Goal: Task Accomplishment & Management: Complete application form

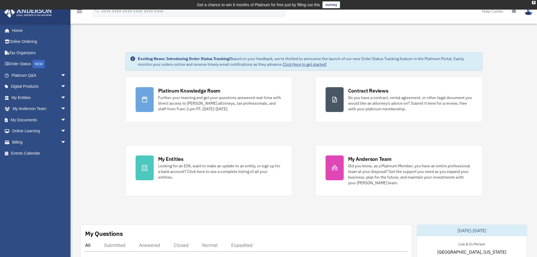
scroll to position [75, 0]
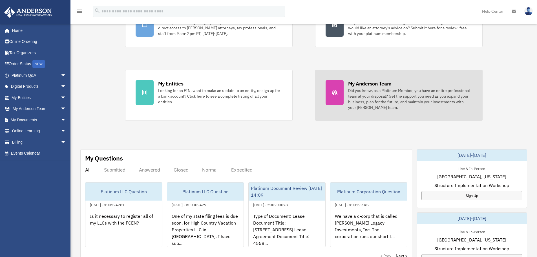
click at [367, 105] on div "Did you know, as a Platinum Member, you have an entire professional team at you…" at bounding box center [410, 99] width 124 height 23
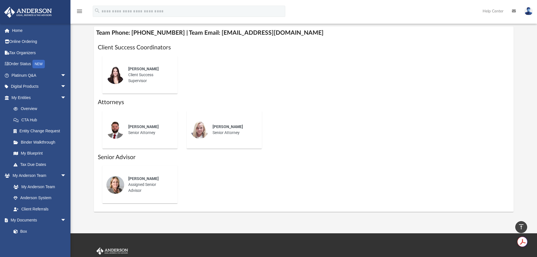
scroll to position [226, 0]
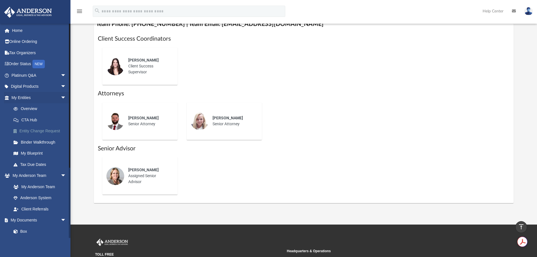
click at [23, 128] on link "Entity Change Request" at bounding box center [41, 131] width 67 height 11
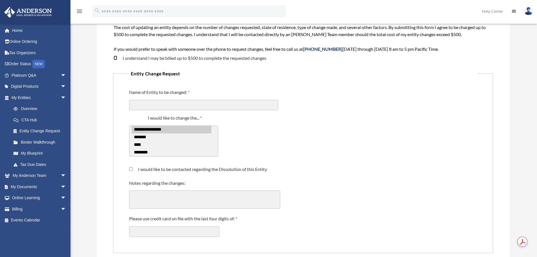
scroll to position [75, 0]
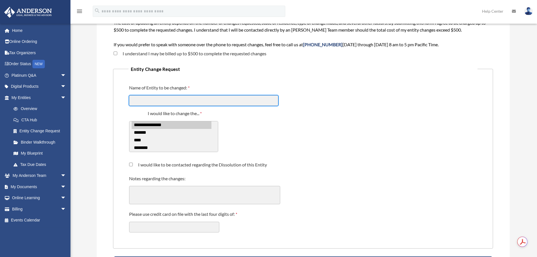
click at [214, 101] on input "Name of Entity to be changed:" at bounding box center [203, 100] width 149 height 11
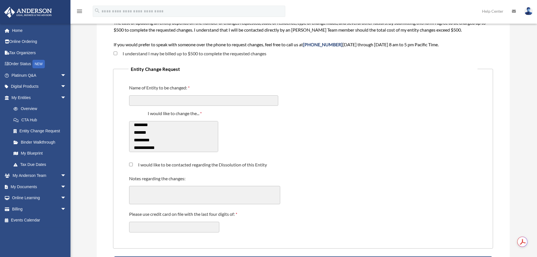
scroll to position [30, 0]
click at [28, 65] on link "Order Status NEW" at bounding box center [39, 64] width 71 height 12
